Goal: Use online tool/utility: Utilize a website feature to perform a specific function

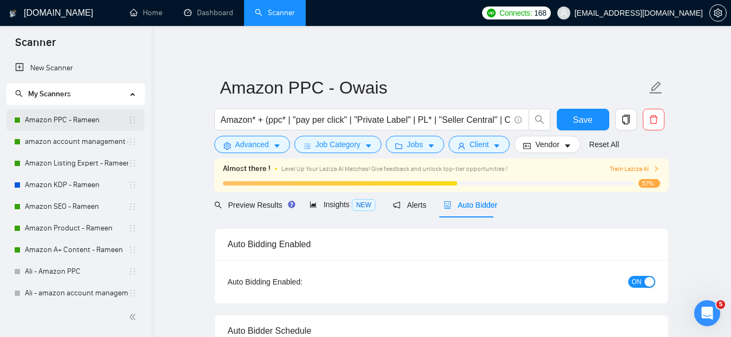
click at [90, 115] on link "Amazon PPC - Rameen" at bounding box center [76, 120] width 103 height 22
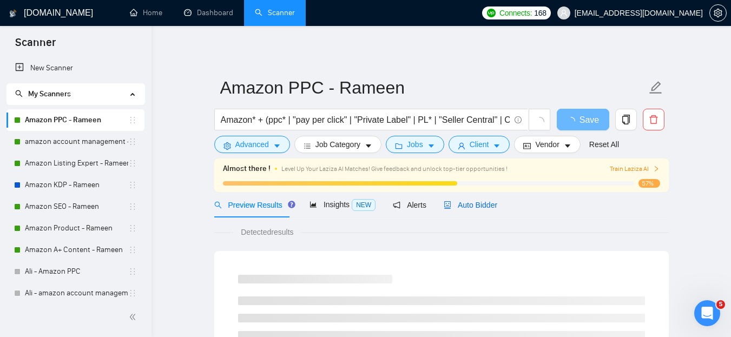
click at [475, 206] on span "Auto Bidder" at bounding box center [471, 205] width 54 height 9
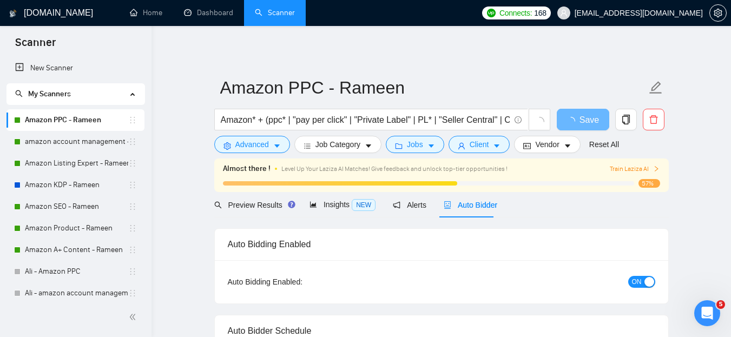
checkbox input "true"
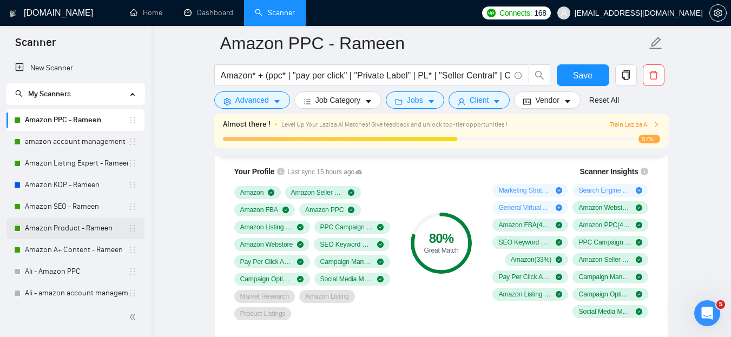
scroll to position [158, 0]
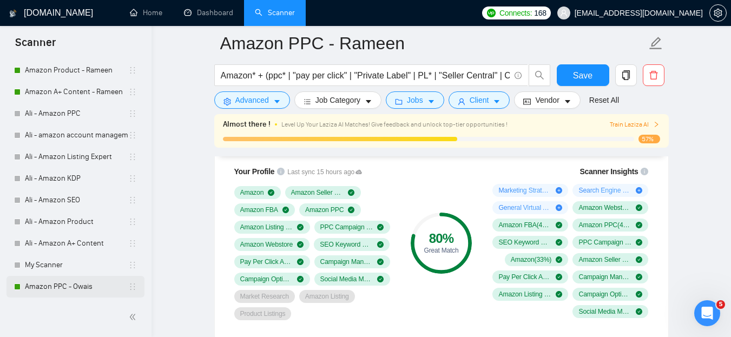
click at [68, 293] on link "Amazon PPC - Owais" at bounding box center [76, 287] width 103 height 22
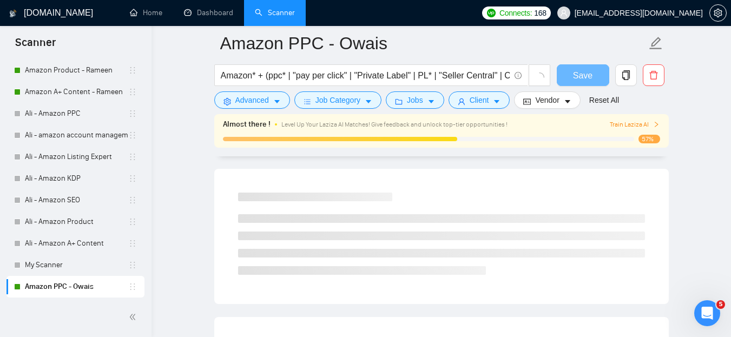
scroll to position [734, 0]
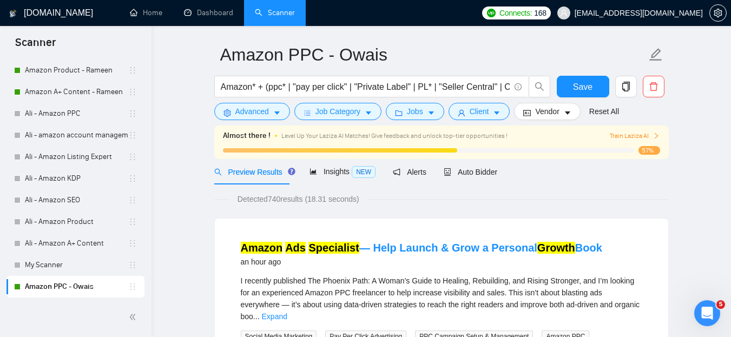
scroll to position [0, 0]
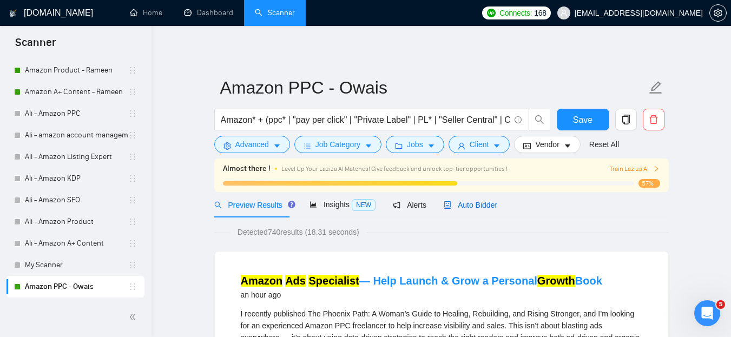
click at [483, 209] on span "Auto Bidder" at bounding box center [471, 205] width 54 height 9
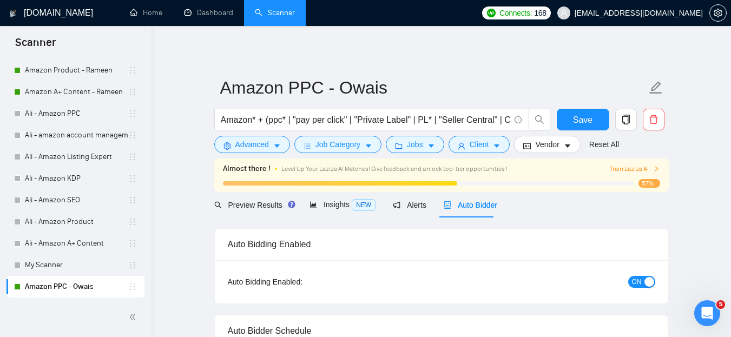
radio input "false"
radio input "true"
checkbox input "true"
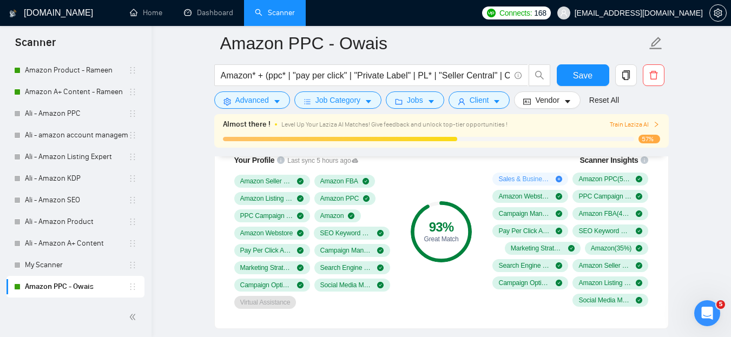
scroll to position [885, 0]
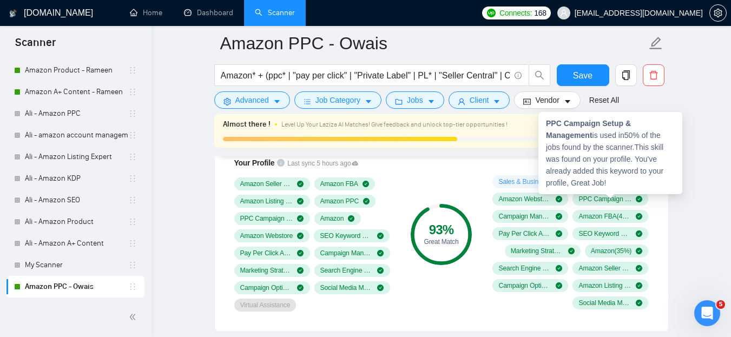
click at [565, 128] on div "PPC Campaign Setup & Management is used in 50 % of the jobs found by the scanne…" at bounding box center [611, 153] width 144 height 82
drag, startPoint x: 546, startPoint y: 124, endPoint x: 594, endPoint y: 130, distance: 48.0
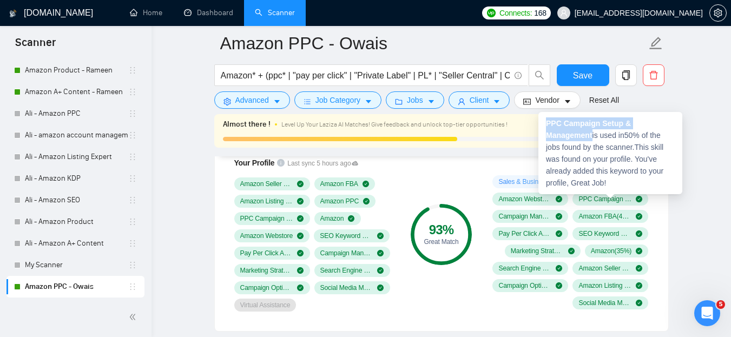
click at [594, 130] on div "PPC Campaign Setup & Management is used in 50 % of the jobs found by the scanne…" at bounding box center [611, 153] width 144 height 82
copy strong "PPC Campaign Setup & Management"
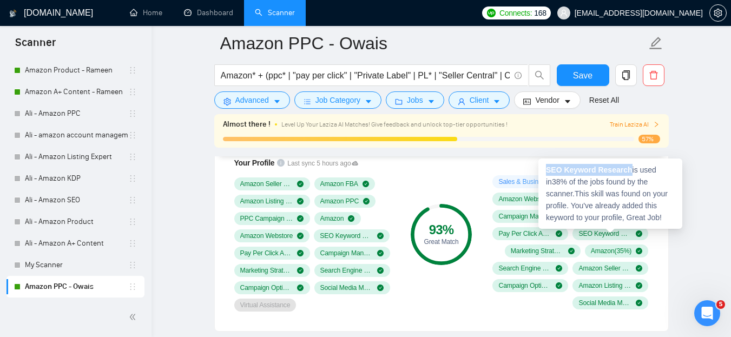
drag, startPoint x: 548, startPoint y: 172, endPoint x: 625, endPoint y: 174, distance: 77.4
click at [625, 174] on strong "SEO Keyword Research" at bounding box center [589, 170] width 87 height 9
copy strong "SEO Keyword Research"
